Goal: Task Accomplishment & Management: Manage account settings

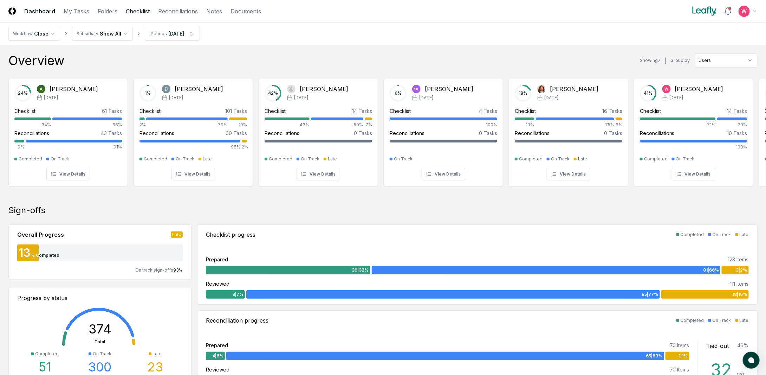
click at [130, 12] on link "Checklist" at bounding box center [138, 11] width 24 height 8
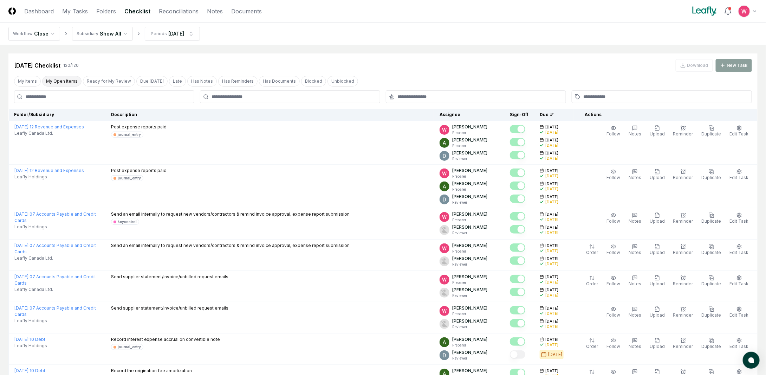
click at [68, 85] on button "My Open Items" at bounding box center [61, 81] width 39 height 11
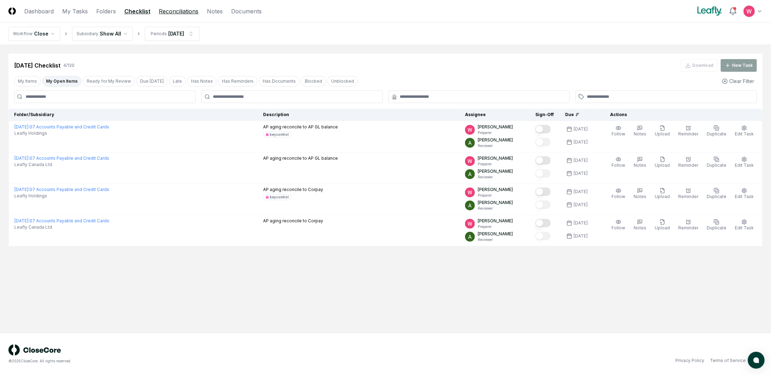
click at [177, 10] on link "Reconciliations" at bounding box center [179, 11] width 40 height 8
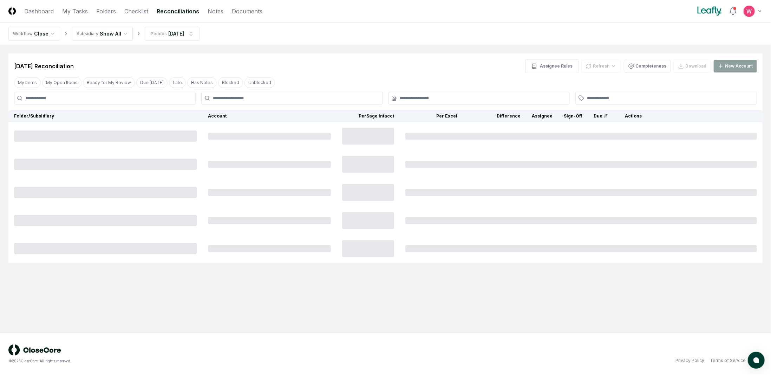
click at [119, 37] on html "CloseCore Dashboard My Tasks Folders Checklist Reconciliations Notes Documents …" at bounding box center [385, 187] width 771 height 375
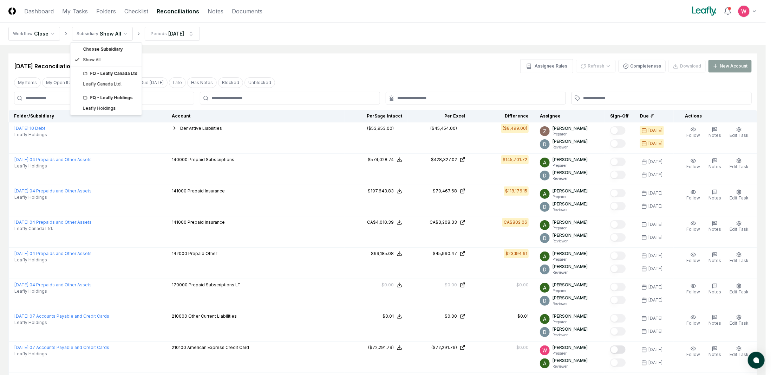
click at [107, 102] on div "FQ - Leafly Holdings" at bounding box center [106, 97] width 69 height 11
click at [109, 99] on div "FQ - Leafly Holdings" at bounding box center [110, 98] width 54 height 6
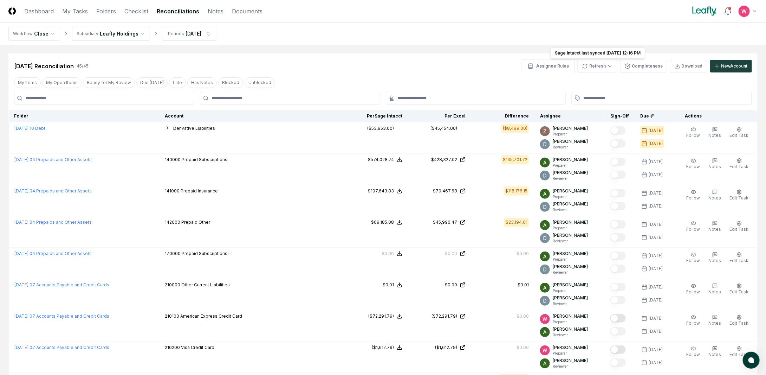
click at [63, 86] on button "My Open Items" at bounding box center [61, 82] width 39 height 11
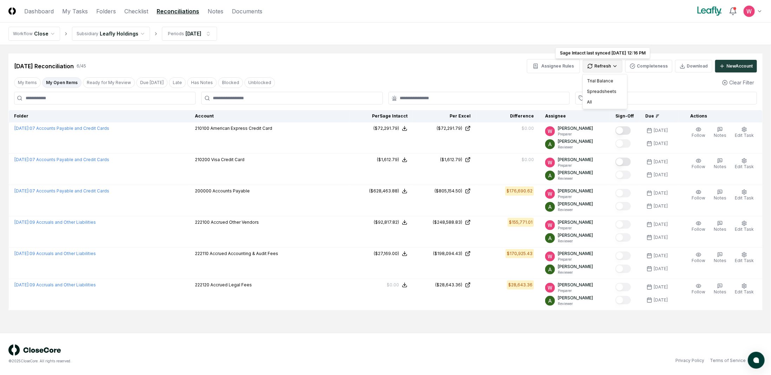
click at [611, 67] on html "CloseCore Dashboard My Tasks Folders Checklist Reconciliations Notes Documents …" at bounding box center [385, 187] width 771 height 375
click at [592, 102] on div "All" at bounding box center [604, 102] width 41 height 11
click at [352, 69] on div "[DATE] Reconciliation 6 / 45 Assignee Rules Refresh Completeness Download New A…" at bounding box center [385, 66] width 743 height 14
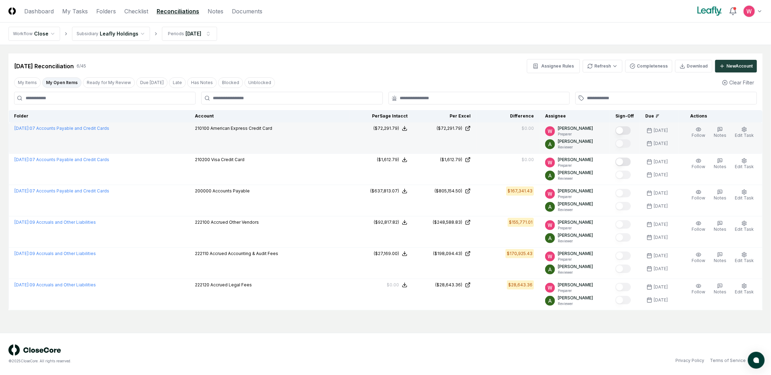
click at [630, 129] on button "Mark complete" at bounding box center [623, 130] width 15 height 8
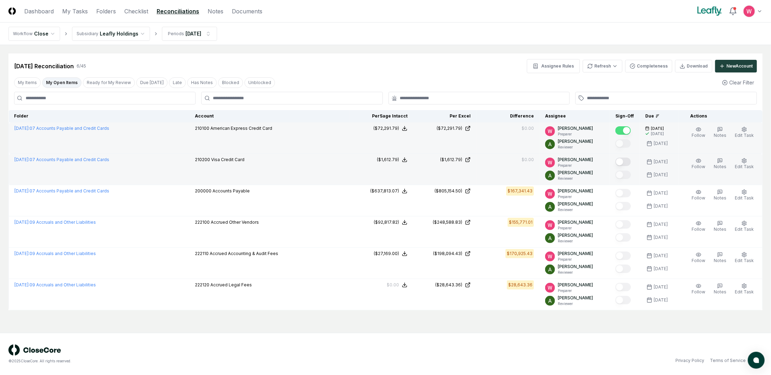
click at [630, 162] on button "Mark complete" at bounding box center [623, 161] width 15 height 8
click at [106, 35] on html "CloseCore Dashboard My Tasks Folders Checklist Reconciliations Notes Documents …" at bounding box center [385, 187] width 771 height 375
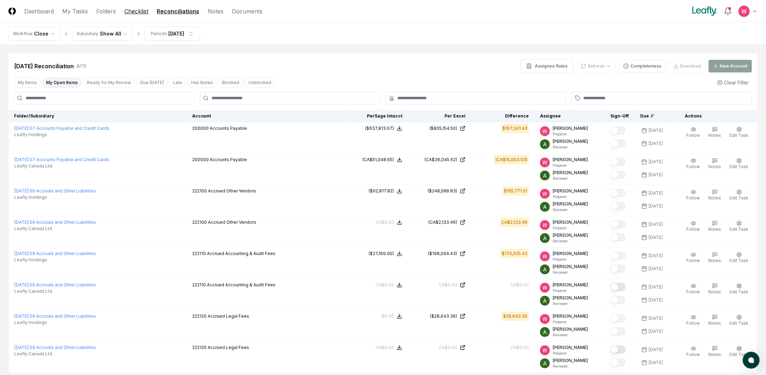
click at [131, 12] on link "Checklist" at bounding box center [136, 11] width 24 height 8
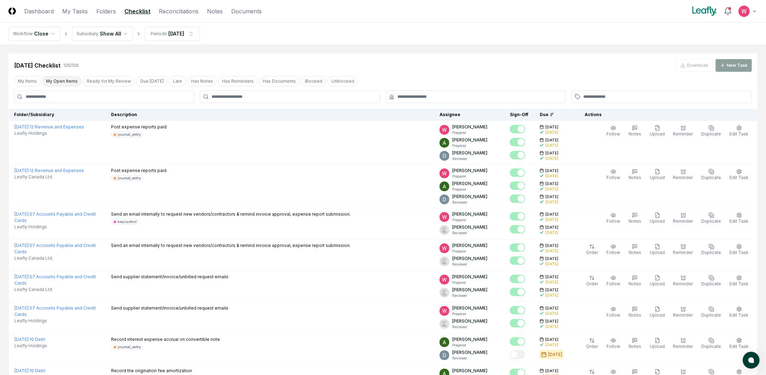
click at [65, 78] on button "My Open Items" at bounding box center [61, 81] width 39 height 11
